Goal: Obtain resource: Download file/media

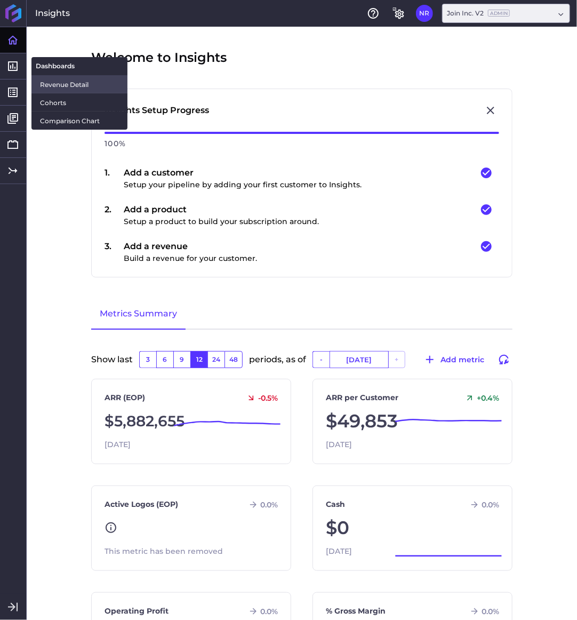
click at [56, 88] on span "Revenue Detail" at bounding box center [79, 84] width 79 height 11
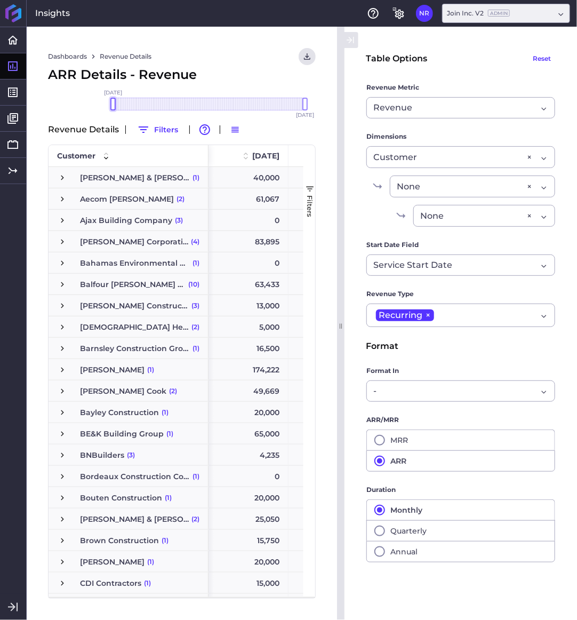
drag, startPoint x: 280, startPoint y: 105, endPoint x: 89, endPoint y: 115, distance: 191.3
click at [89, 115] on div "[DATE] Dec '[DATE] Feb '[DATE] Apr '[DATE] Jun '[DATE] Aug '[DATE] Oct '[DATE] …" at bounding box center [182, 113] width 268 height 15
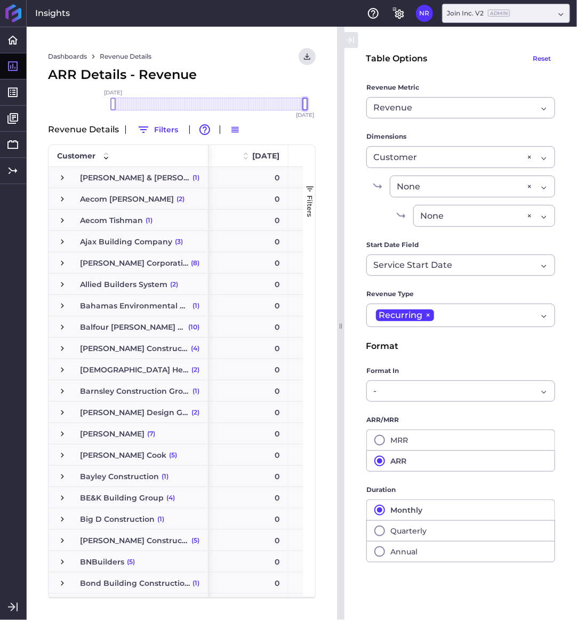
drag, startPoint x: 306, startPoint y: 103, endPoint x: 324, endPoint y: 102, distance: 17.6
click at [324, 102] on div "Dashboards Revenue Details Download CSV... Download CSV Download CSV with under…" at bounding box center [182, 323] width 311 height 593
click at [306, 55] on icon "User Menu" at bounding box center [308, 57] width 10 height 10
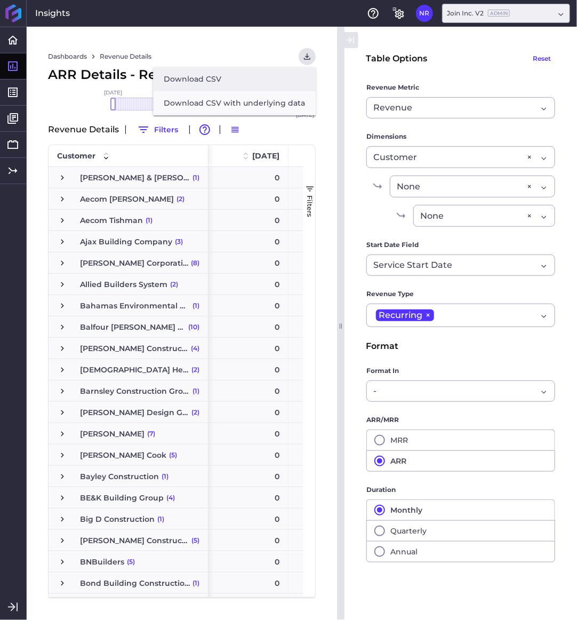
click at [204, 79] on button "Download CSV" at bounding box center [234, 79] width 163 height 24
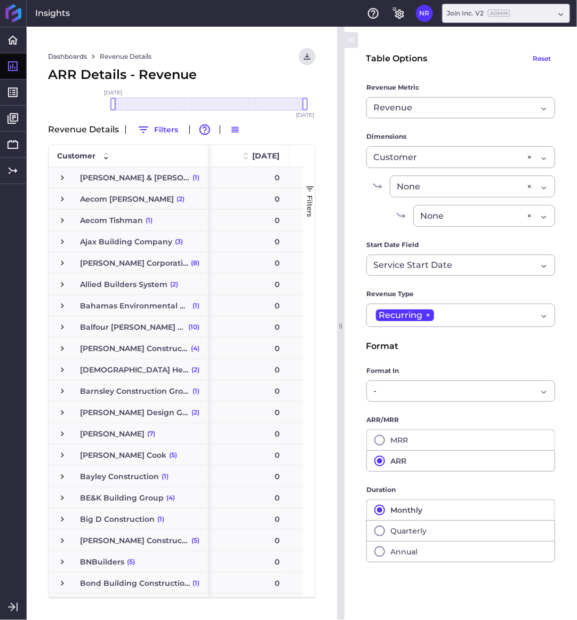
click at [356, 590] on main "Table Options Reset Revenue Metric Revenue Revenue Cohort Type By Period Since …" at bounding box center [461, 323] width 233 height 551
click at [377, 440] on icon "button" at bounding box center [380, 440] width 13 height 13
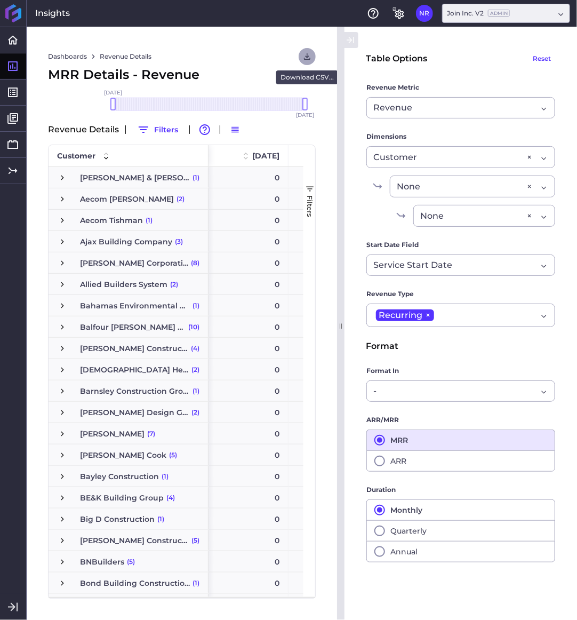
click at [306, 57] on icon "User Menu" at bounding box center [308, 57] width 10 height 10
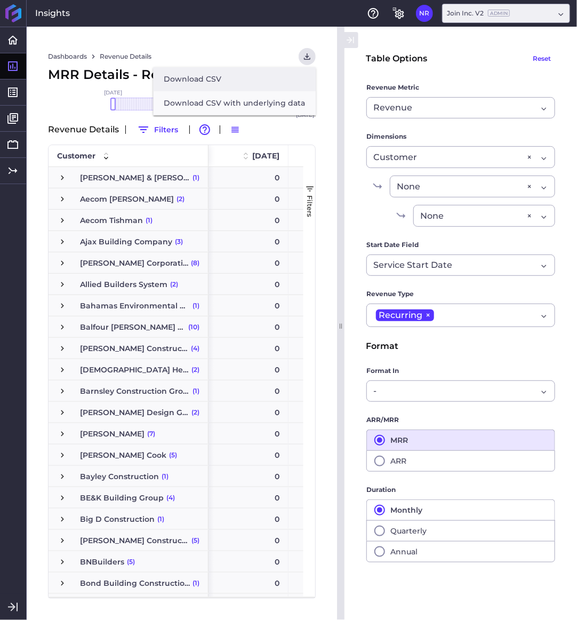
click at [199, 82] on button "Download CSV" at bounding box center [234, 79] width 163 height 24
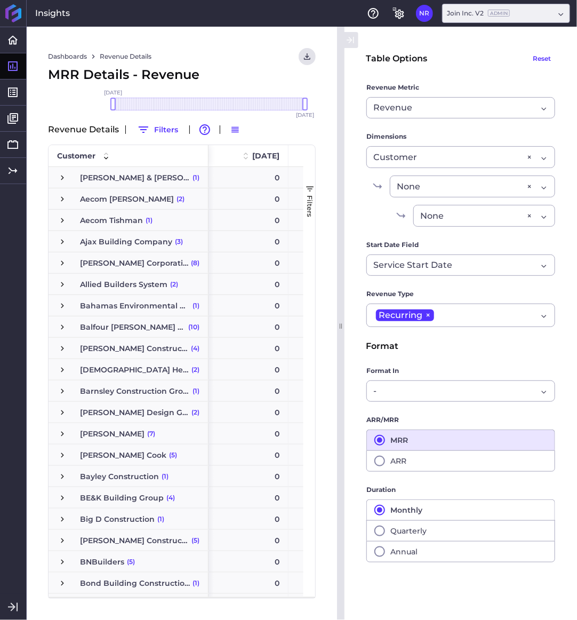
click at [541, 587] on main "Table Options Reset Revenue Metric Revenue Revenue Cohort Type By Period Since …" at bounding box center [461, 323] width 233 height 551
click at [59, 86] on link "Reports" at bounding box center [79, 92] width 96 height 18
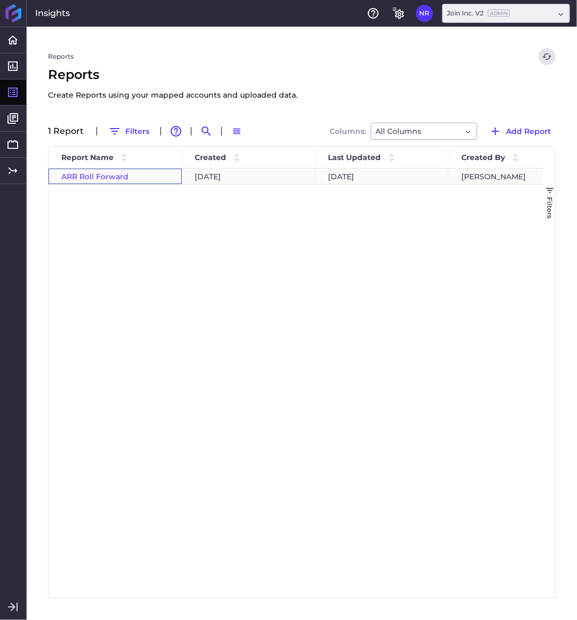
click at [100, 175] on span "ARR Roll Forward" at bounding box center [94, 177] width 67 height 10
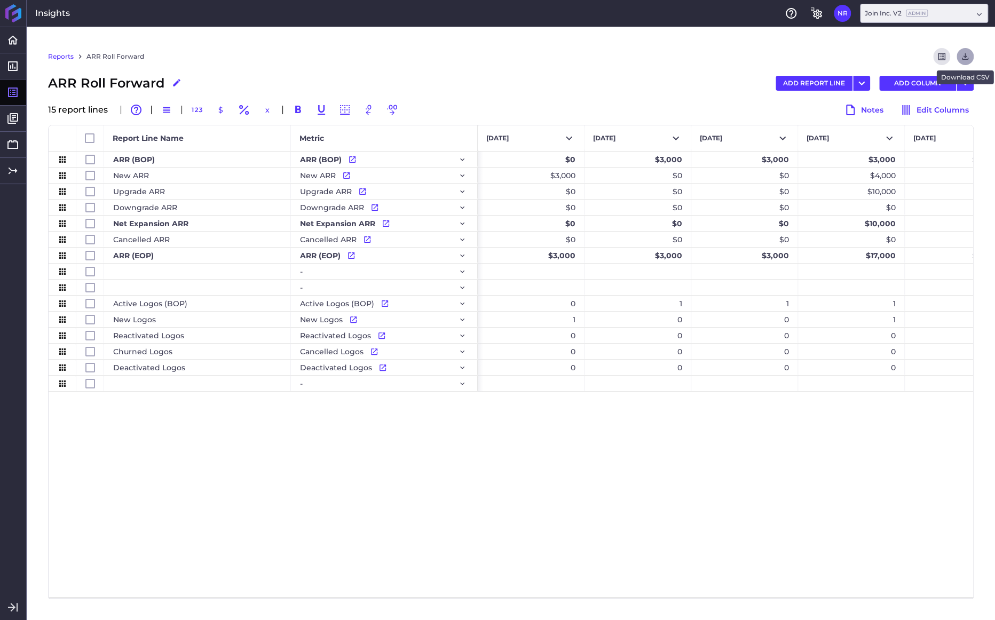
click at [964, 56] on icon "Download" at bounding box center [965, 57] width 10 height 10
